Goal: Task Accomplishment & Management: Manage account settings

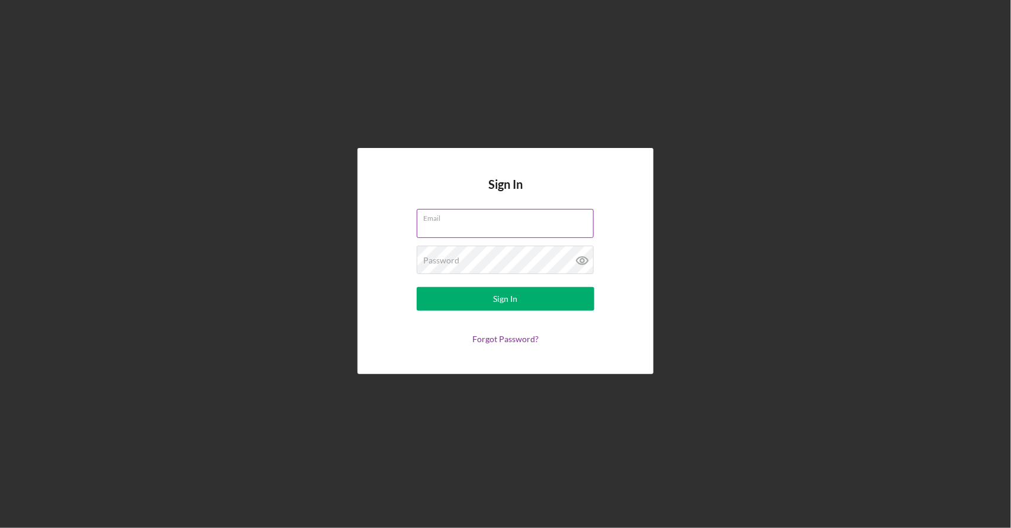
click at [437, 229] on input "Email" at bounding box center [505, 223] width 177 height 28
type input "[EMAIL_ADDRESS][DOMAIN_NAME]"
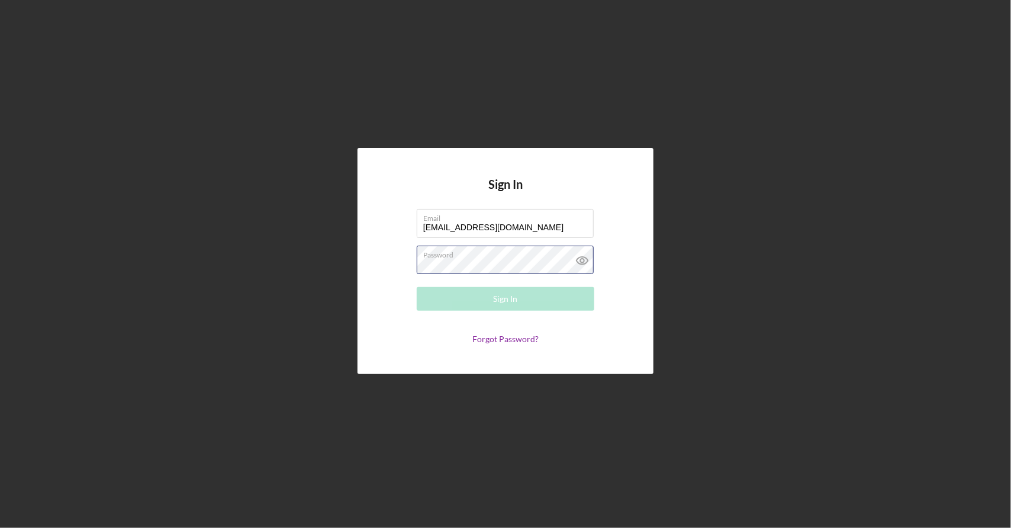
click at [468, 252] on div "Password Required" at bounding box center [506, 261] width 178 height 30
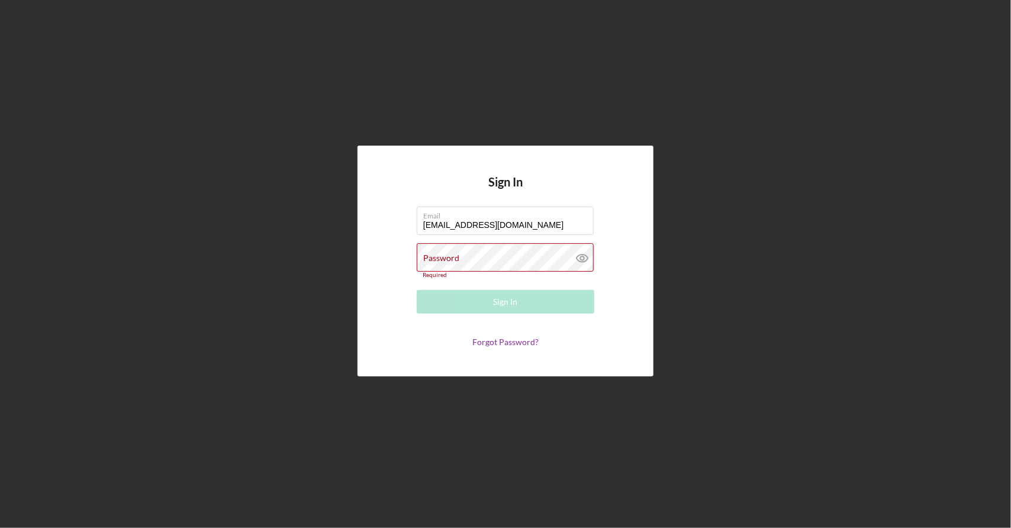
click at [468, 252] on div "Password Required" at bounding box center [506, 260] width 178 height 35
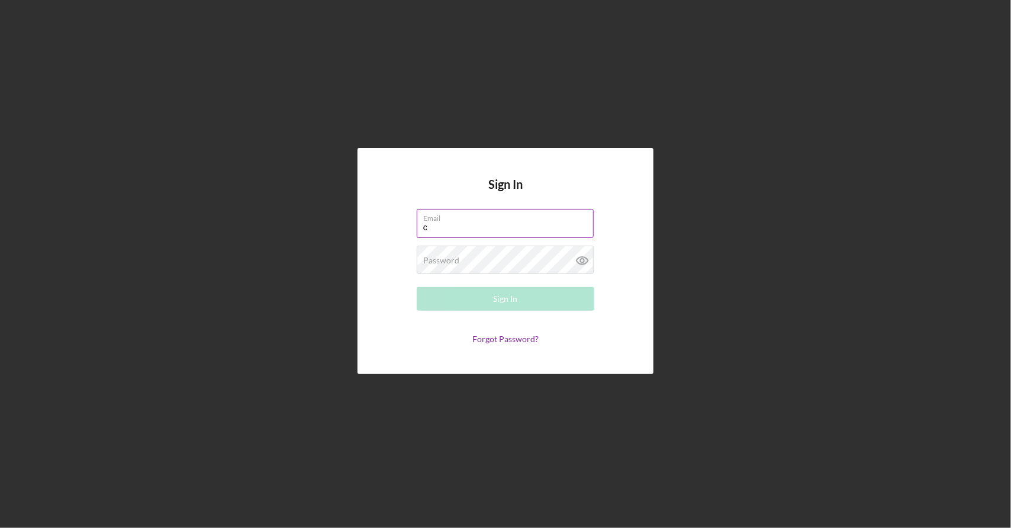
type input "[EMAIL_ADDRESS][DOMAIN_NAME]"
click at [492, 255] on div "Password Required" at bounding box center [506, 261] width 178 height 30
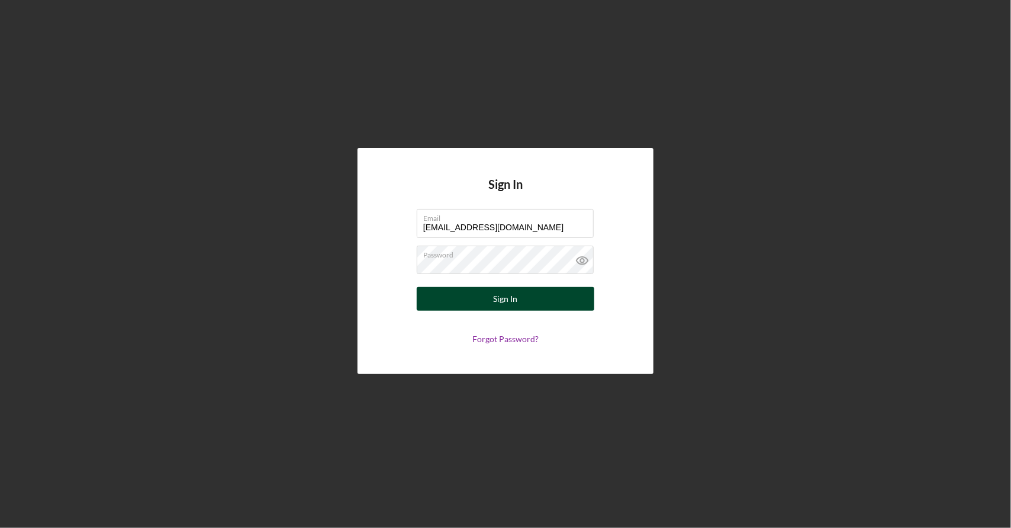
click at [497, 300] on div "Sign In" at bounding box center [506, 299] width 24 height 24
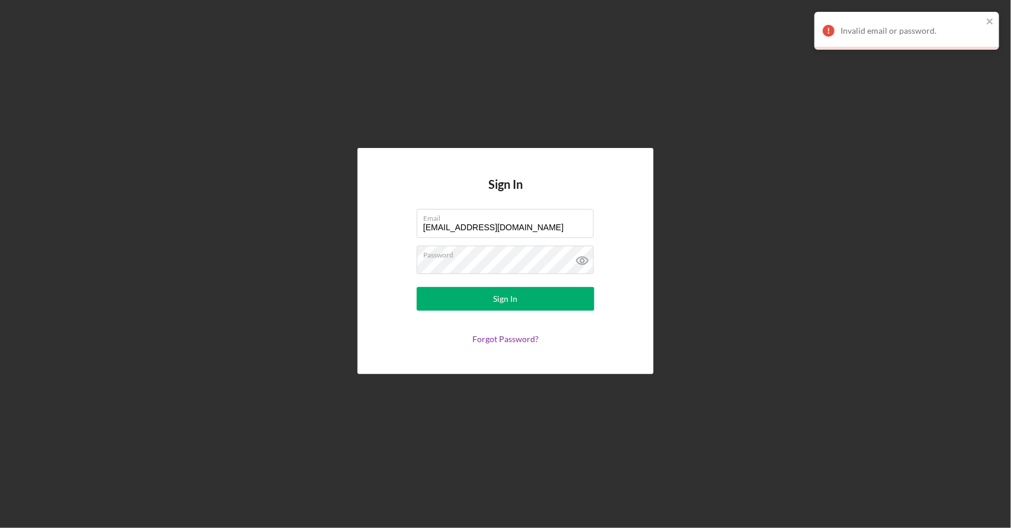
drag, startPoint x: 497, startPoint y: 295, endPoint x: 526, endPoint y: 96, distance: 201.7
click at [526, 96] on div "Sign In Email [EMAIL_ADDRESS][DOMAIN_NAME] Password Sign In Forgot Password?" at bounding box center [506, 261] width 1000 height 522
